Goal: Navigation & Orientation: Find specific page/section

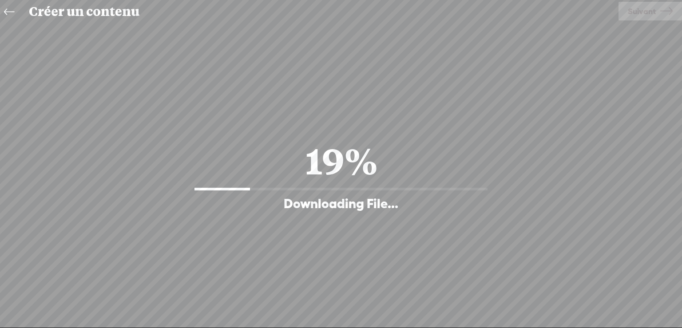
click at [6, 9] on icon at bounding box center [9, 12] width 10 height 20
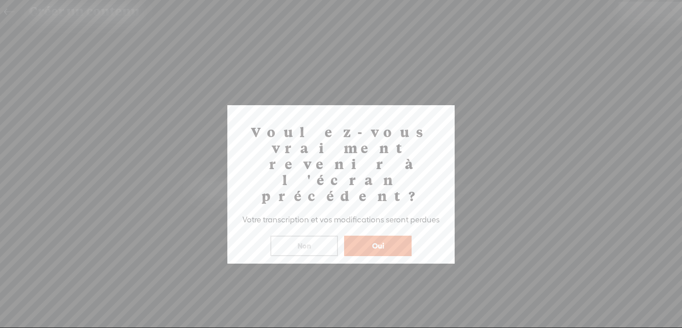
click at [395, 236] on button "Oui" at bounding box center [377, 246] width 67 height 20
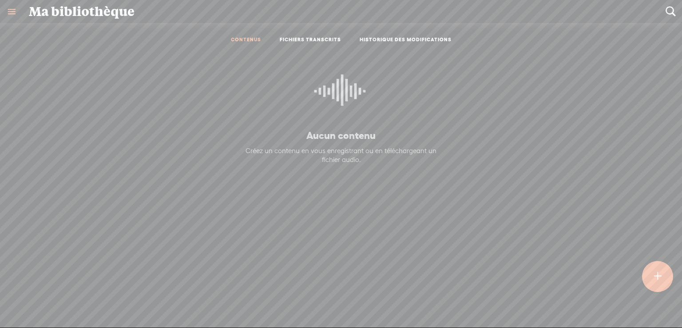
click at [245, 39] on link "CONTENUS" at bounding box center [246, 40] width 30 height 8
click at [286, 37] on link "FICHIERS TRANSCRITS" at bounding box center [310, 40] width 61 height 8
